Goal: Task Accomplishment & Management: Use online tool/utility

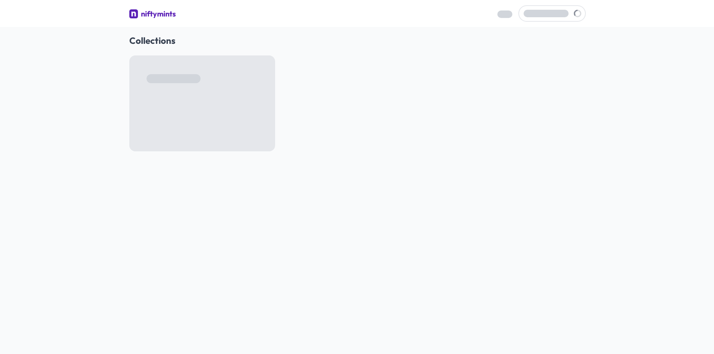
scroll to position [910, 0]
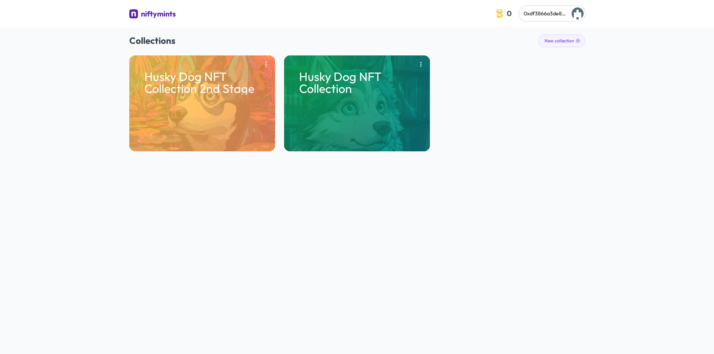
scroll to position [910, 0]
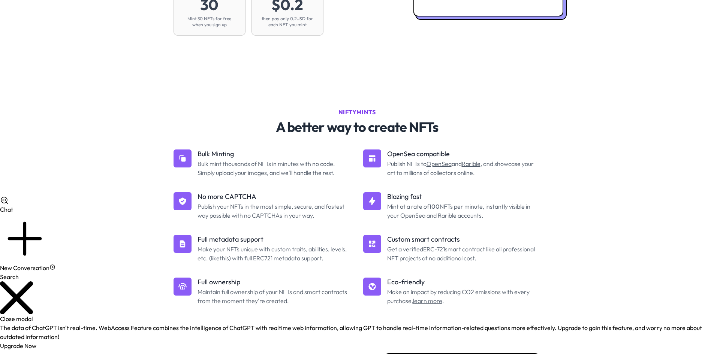
scroll to position [225, 0]
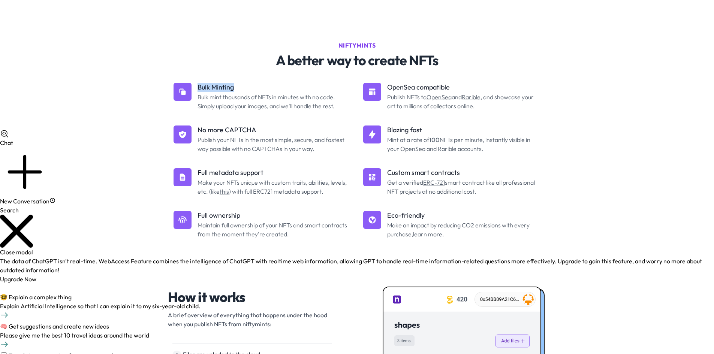
drag, startPoint x: 197, startPoint y: 84, endPoint x: 236, endPoint y: 87, distance: 38.7
type textarea "Bulk Minting"
click at [236, 87] on p "Bulk Minting" at bounding box center [275, 87] width 154 height 9
